Goal: Task Accomplishment & Management: Manage account settings

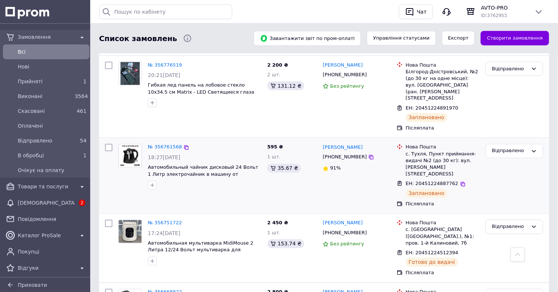
scroll to position [481, 0]
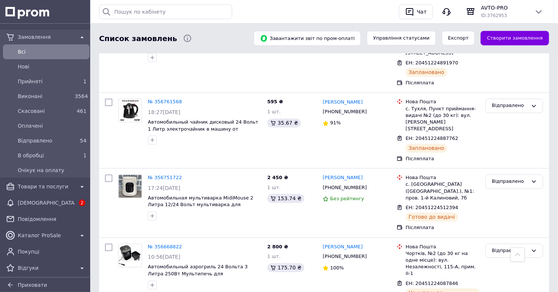
click at [516, 254] on icon at bounding box center [517, 254] width 5 height 5
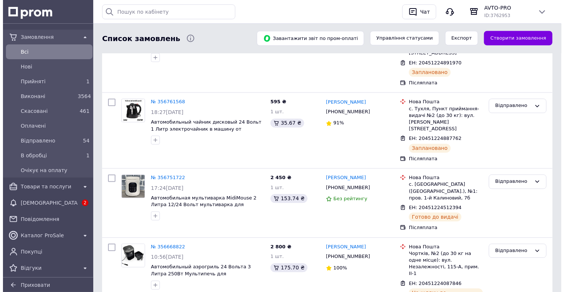
scroll to position [0, 0]
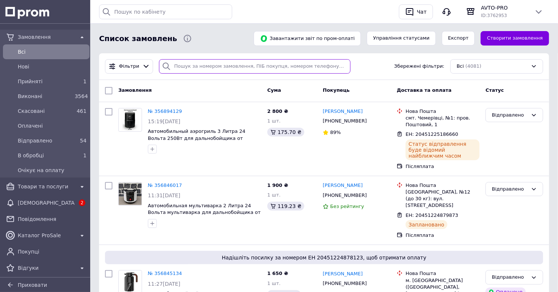
click at [291, 68] on input "search" at bounding box center [255, 66] width 192 height 14
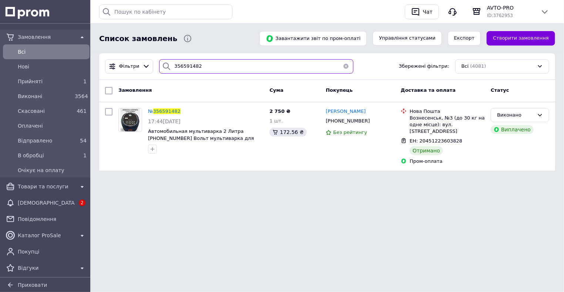
type input "356591482"
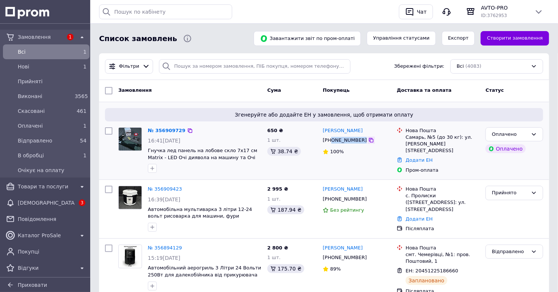
drag, startPoint x: 331, startPoint y: 140, endPoint x: 360, endPoint y: 138, distance: 29.6
click at [360, 138] on div "+380677979026" at bounding box center [357, 140] width 70 height 8
copy div "0677979026"
drag, startPoint x: 365, startPoint y: 129, endPoint x: 346, endPoint y: 132, distance: 19.4
click at [346, 132] on div "[PERSON_NAME]" at bounding box center [357, 130] width 70 height 9
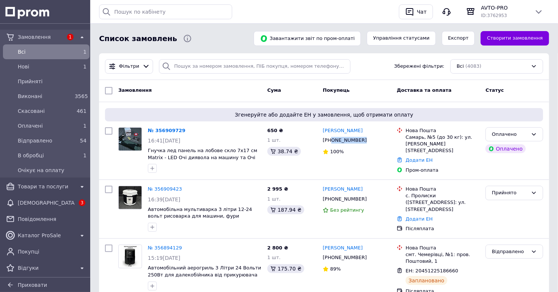
copy link "Руденко"
click at [412, 137] on div "Самарь, №5 (до 30 кг): ул. [PERSON_NAME][STREET_ADDRESS]" at bounding box center [443, 144] width 74 height 20
copy div "Самарь"
click at [424, 157] on link "Додати ЕН" at bounding box center [419, 160] width 27 height 6
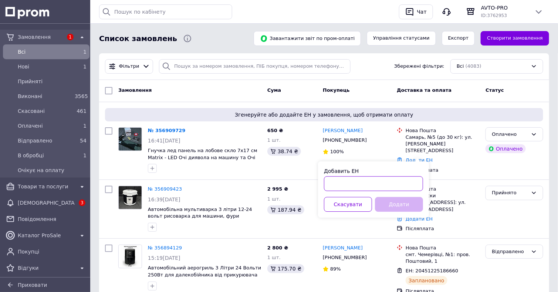
click at [400, 183] on input "Добавить ЕН" at bounding box center [373, 183] width 99 height 15
paste input "20451225271064"
type input "20451225271064"
click at [401, 208] on button "Додати" at bounding box center [399, 204] width 48 height 15
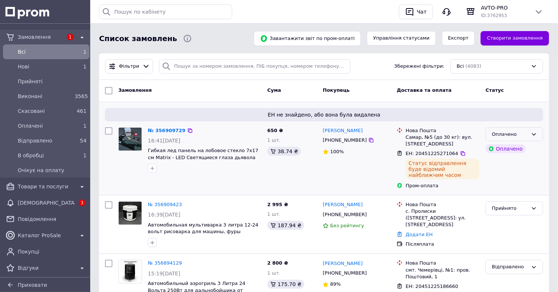
click at [535, 133] on icon at bounding box center [534, 134] width 6 height 6
click at [517, 188] on li "Відправлено" at bounding box center [514, 190] width 57 height 14
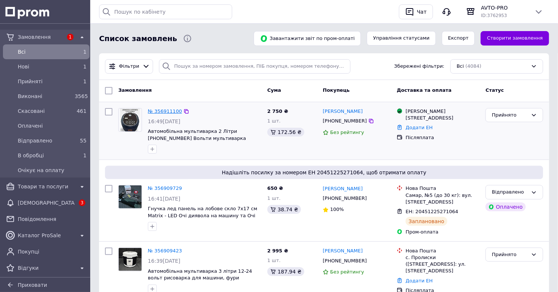
click at [163, 111] on link "№ 356911100" at bounding box center [165, 111] width 34 height 6
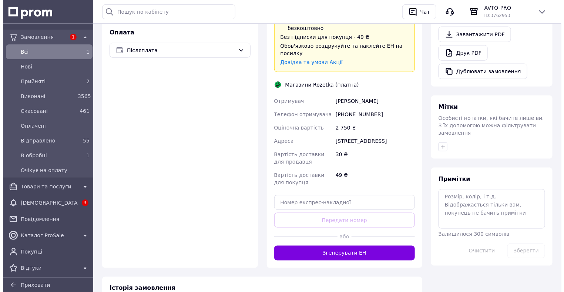
scroll to position [185, 0]
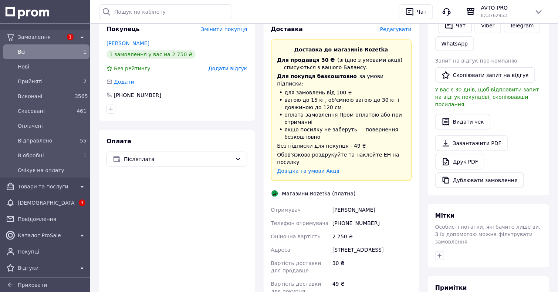
click at [398, 32] on span "Редагувати" at bounding box center [395, 29] width 31 height 6
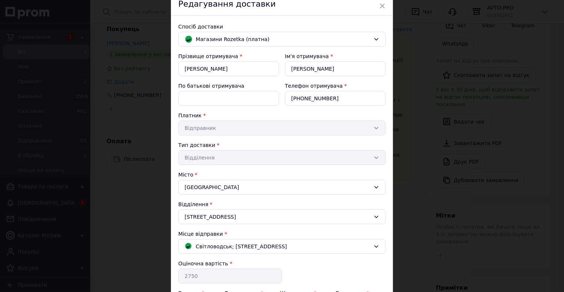
scroll to position [74, 0]
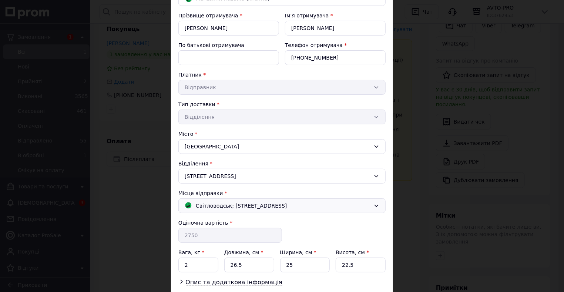
click at [276, 210] on span "Світловодськ; Героїв України, 73" at bounding box center [241, 206] width 91 height 8
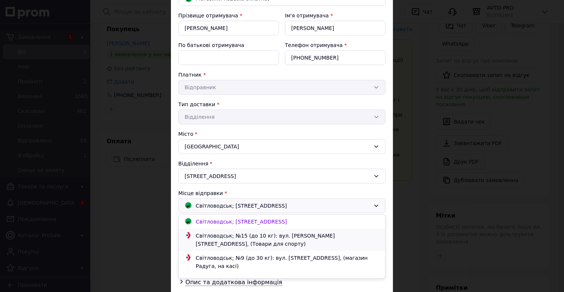
click at [267, 239] on div "Світловодськ; №15 (до 10 кг): вул. Михайла Грушевського, 3, (Товари для спорту)" at bounding box center [287, 239] width 187 height 16
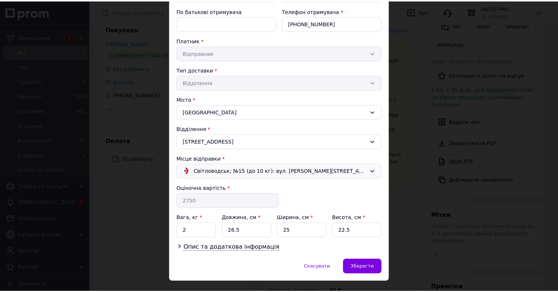
scroll to position [130, 0]
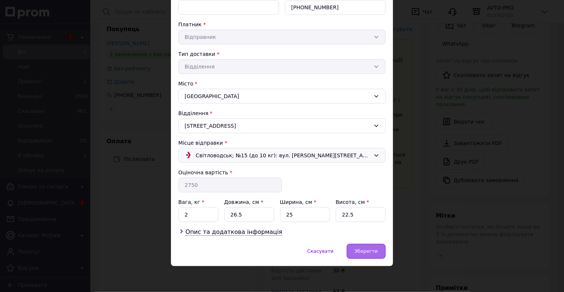
click at [368, 249] on span "Зберегти" at bounding box center [365, 251] width 23 height 6
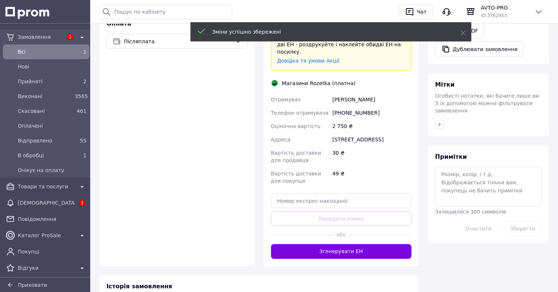
scroll to position [332, 0]
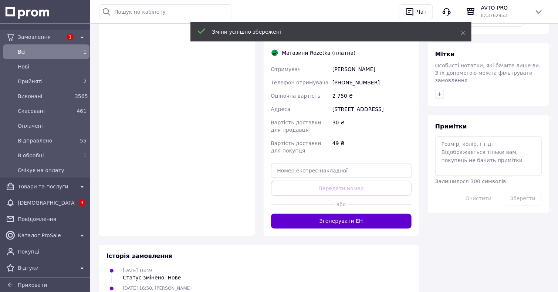
click at [371, 229] on button "Згенерувати ЕН" at bounding box center [341, 221] width 141 height 15
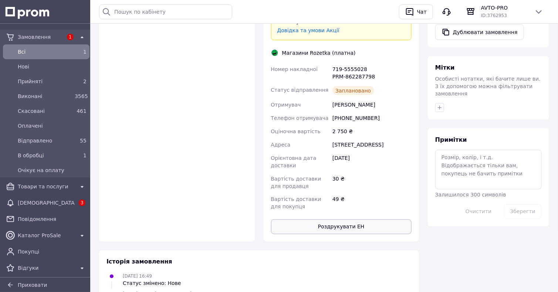
click at [360, 234] on button "Роздрукувати ЕН" at bounding box center [341, 226] width 141 height 15
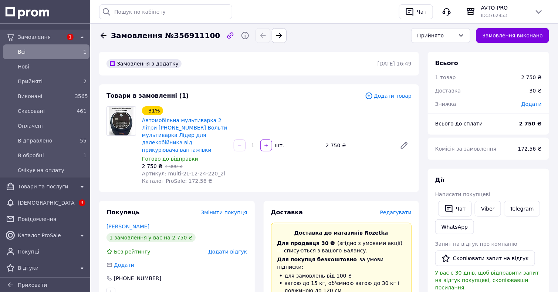
scroll to position [0, 0]
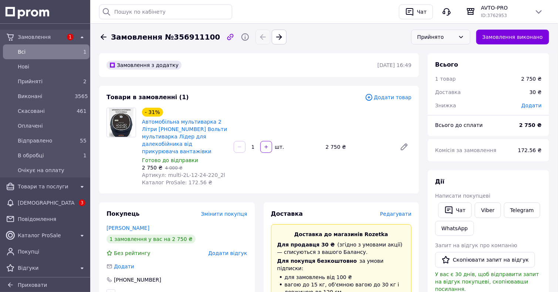
click at [441, 37] on div "Прийнято" at bounding box center [436, 37] width 38 height 8
click at [441, 94] on li "Відправлено" at bounding box center [441, 95] width 58 height 14
click at [103, 36] on icon at bounding box center [103, 37] width 9 height 9
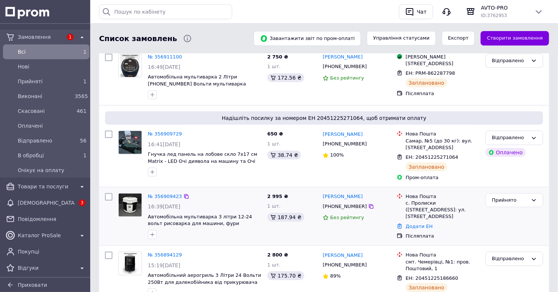
scroll to position [111, 0]
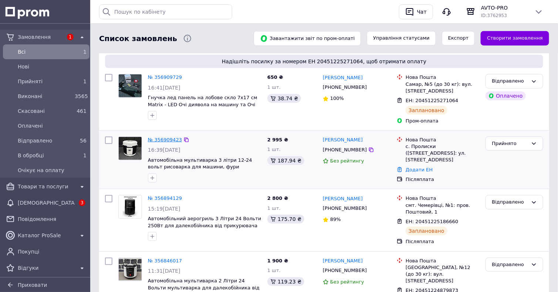
click at [162, 142] on link "№ 356909423" at bounding box center [165, 140] width 34 height 6
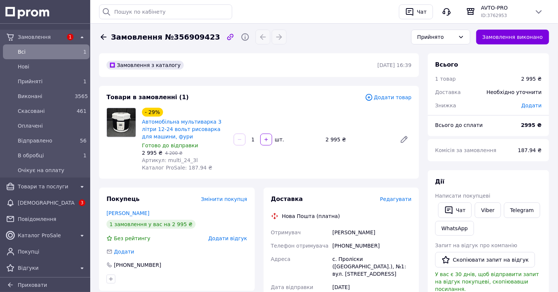
drag, startPoint x: 369, startPoint y: 65, endPoint x: 410, endPoint y: 65, distance: 41.8
click at [410, 65] on time "12.08.2025 | 16:39" at bounding box center [395, 65] width 34 height 6
click at [419, 63] on div "Замовлення з каталогу 12.08.2025 | 16:39" at bounding box center [259, 65] width 320 height 24
drag, startPoint x: 411, startPoint y: 65, endPoint x: 367, endPoint y: 64, distance: 44.0
click at [367, 64] on div "Замовлення з каталогу 12.08.2025 | 16:39" at bounding box center [259, 65] width 307 height 9
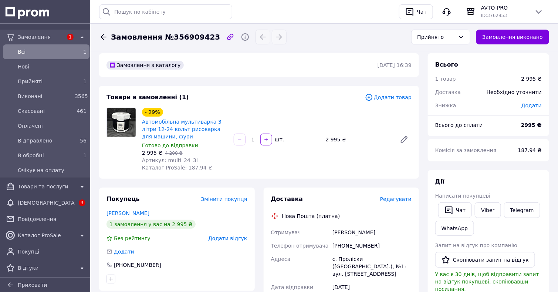
click at [103, 38] on icon at bounding box center [103, 37] width 9 height 9
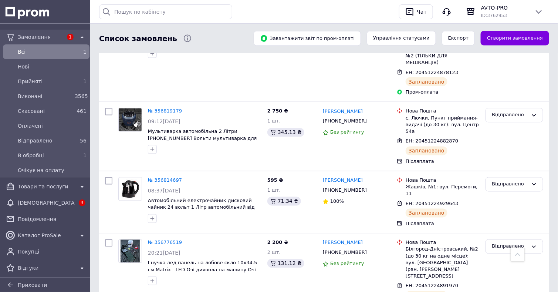
scroll to position [555, 0]
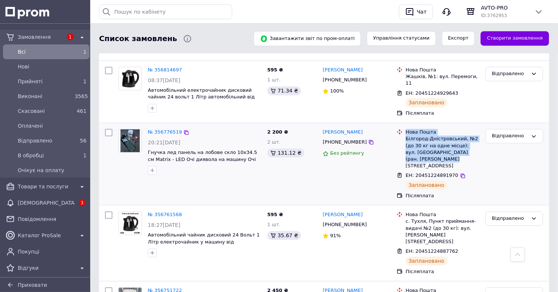
drag, startPoint x: 407, startPoint y: 107, endPoint x: 458, endPoint y: 138, distance: 59.9
click at [458, 138] on li "Нова Пошта Білгород-Дністровський, №2 (до 30 кг на одне місце): вул. Миколаївсь…" at bounding box center [438, 148] width 83 height 43
click at [460, 173] on icon at bounding box center [463, 176] width 6 height 6
drag, startPoint x: 407, startPoint y: 107, endPoint x: 449, endPoint y: 136, distance: 50.9
click at [449, 136] on div "Нова Пошта Білгород-Дністровський, №2 (до 30 кг на одне місце): вул. Миколаївсь…" at bounding box center [442, 149] width 77 height 40
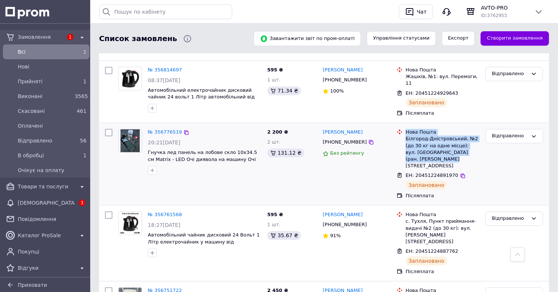
click at [407, 129] on div "Нова Пошта" at bounding box center [443, 132] width 74 height 7
drag, startPoint x: 406, startPoint y: 106, endPoint x: 451, endPoint y: 138, distance: 55.1
click at [451, 138] on li "Нова Пошта Білгород-Дністровський, №2 (до 30 кг на одне місце): вул. Миколаївсь…" at bounding box center [438, 148] width 83 height 43
click at [406, 129] on div "Нова Пошта" at bounding box center [443, 132] width 74 height 7
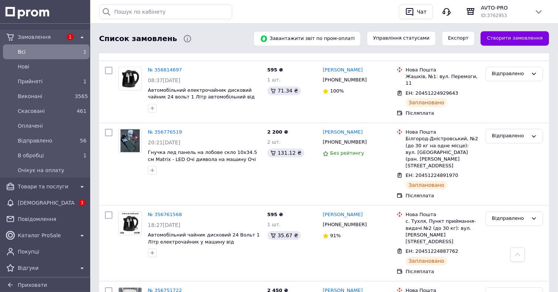
click at [518, 254] on icon at bounding box center [517, 254] width 5 height 5
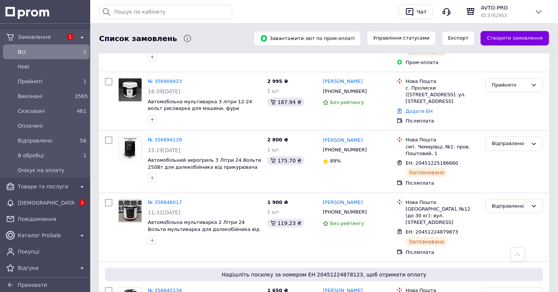
scroll to position [185, 0]
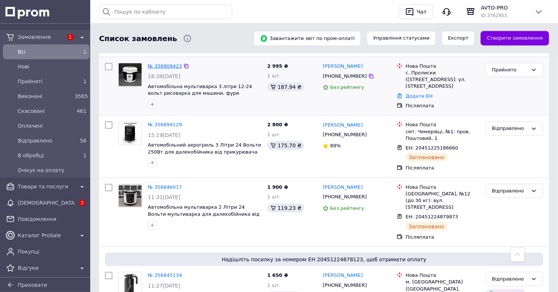
click at [164, 69] on link "№ 356909423" at bounding box center [165, 66] width 34 height 6
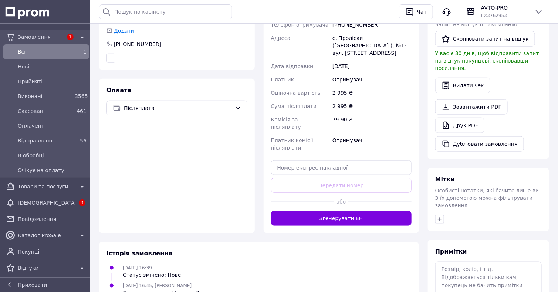
scroll to position [296, 0]
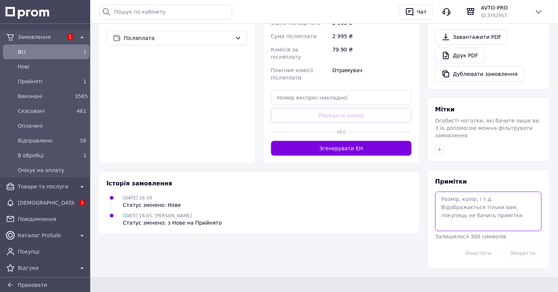
click at [479, 210] on textarea at bounding box center [488, 211] width 106 height 39
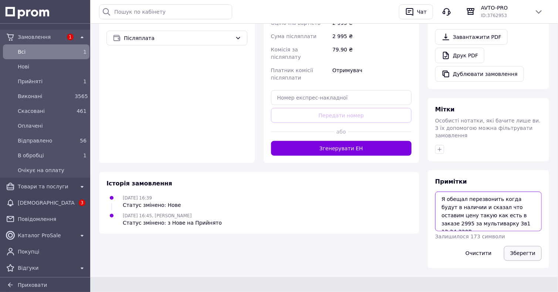
type textarea "Я обещал перезвонить когда будут в наличии и сказал что оставим цену такую как …"
click at [518, 254] on button "Зберегти" at bounding box center [523, 253] width 38 height 15
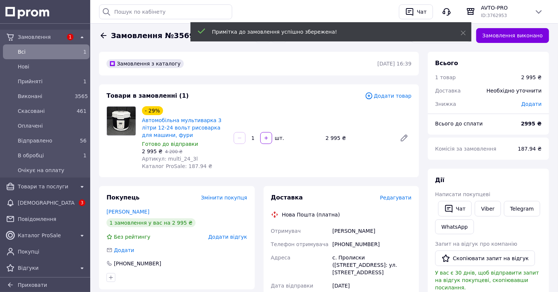
scroll to position [0, 0]
